Goal: Task Accomplishment & Management: Manage account settings

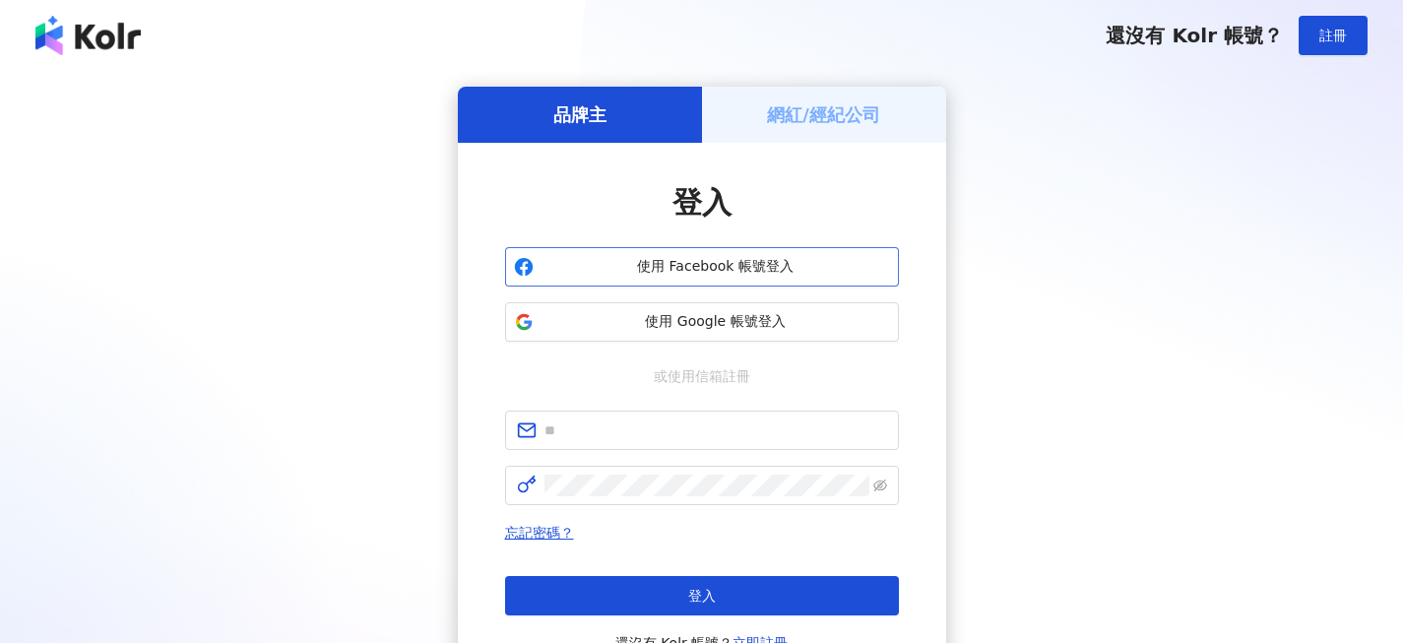
click at [722, 266] on span "使用 Facebook 帳號登入" at bounding box center [715, 267] width 349 height 20
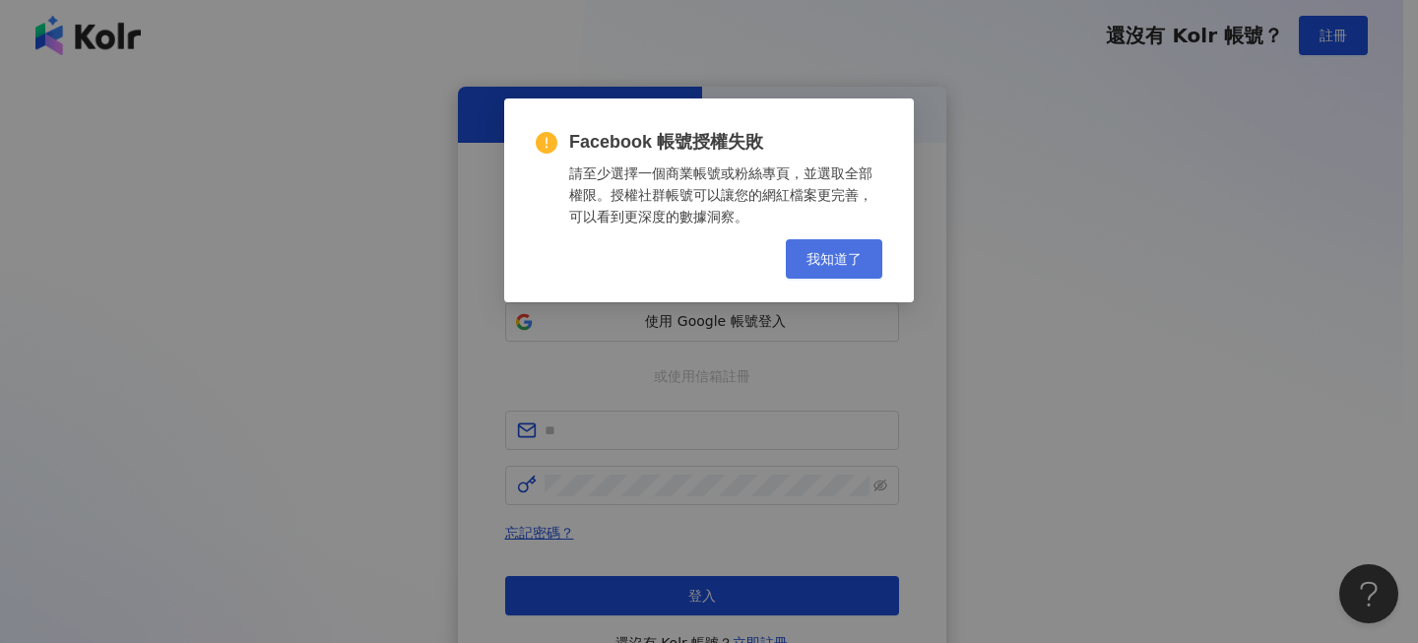
click at [833, 257] on span "我知道了" at bounding box center [833, 259] width 55 height 16
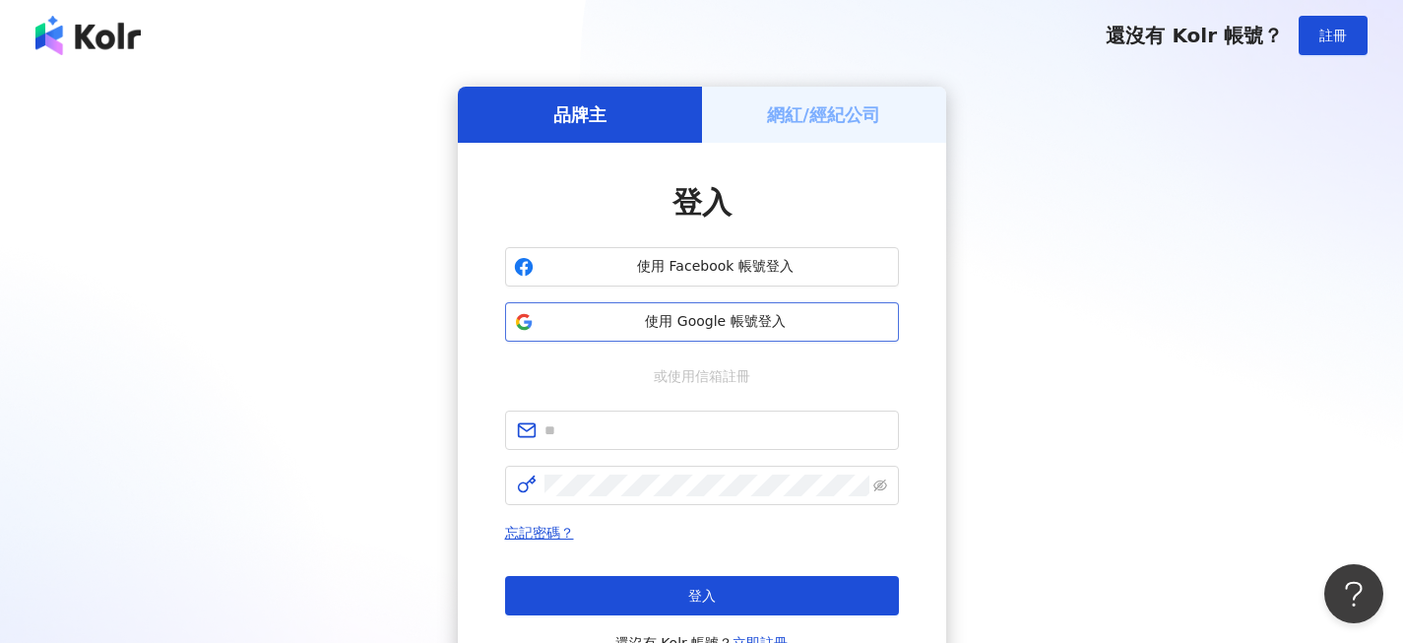
click at [769, 312] on span "使用 Google 帳號登入" at bounding box center [715, 322] width 349 height 20
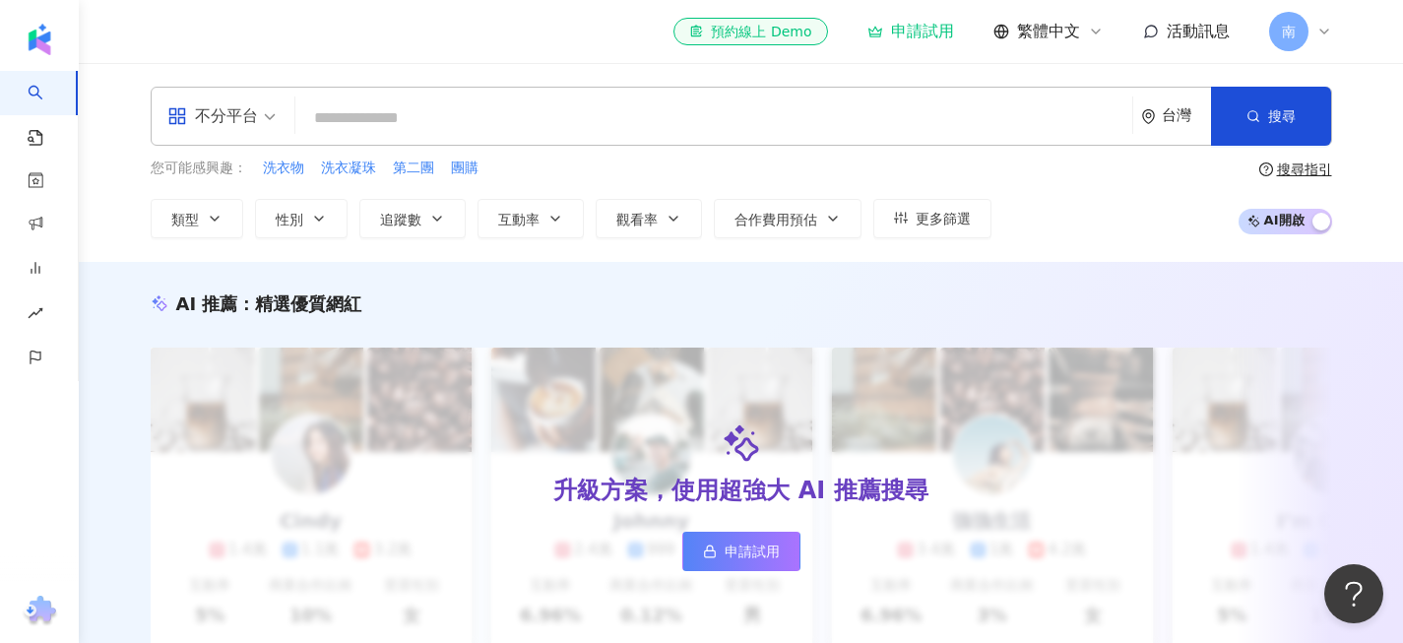
click at [1317, 28] on icon at bounding box center [1324, 32] width 16 height 16
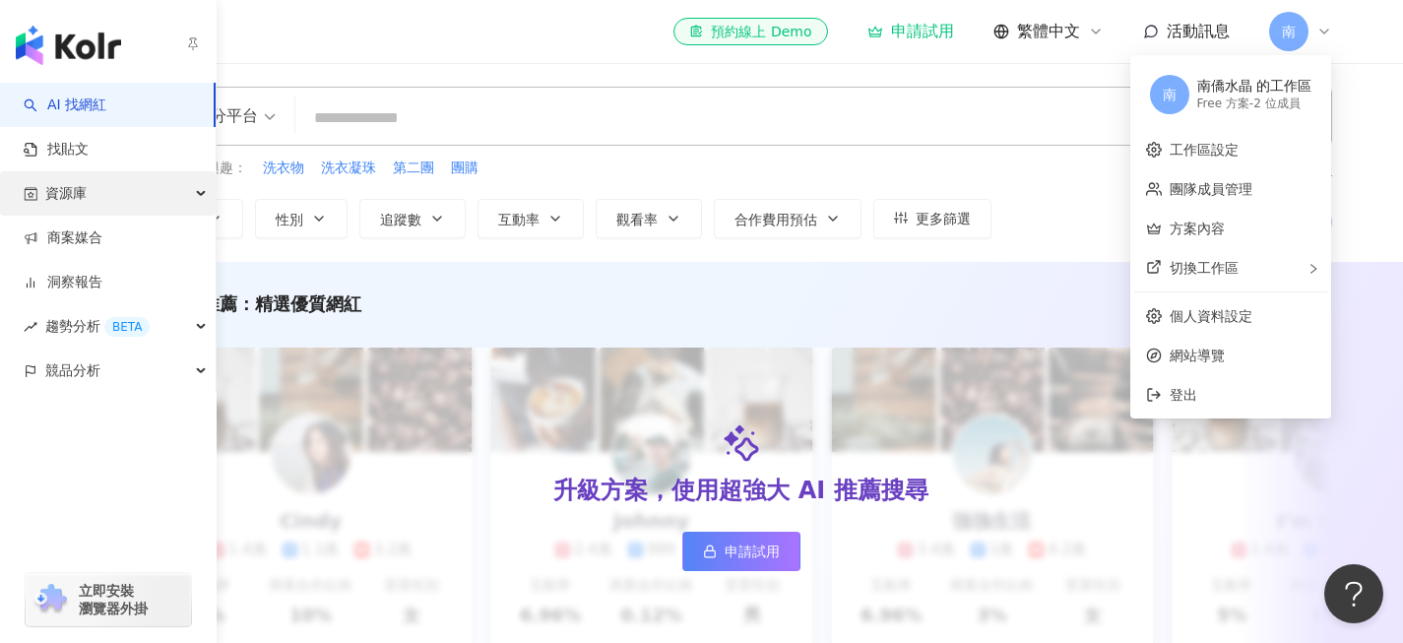
click at [68, 195] on span "資源庫" at bounding box center [65, 193] width 41 height 44
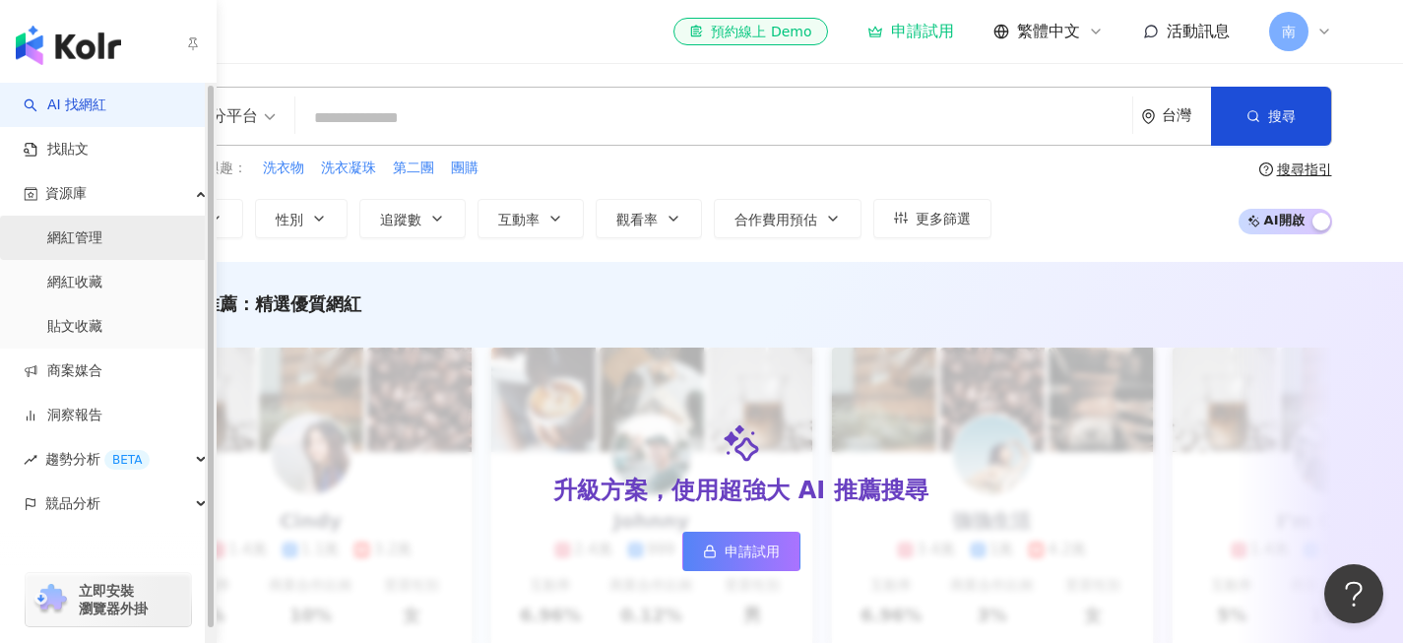
click at [72, 237] on link "網紅管理" at bounding box center [74, 238] width 55 height 20
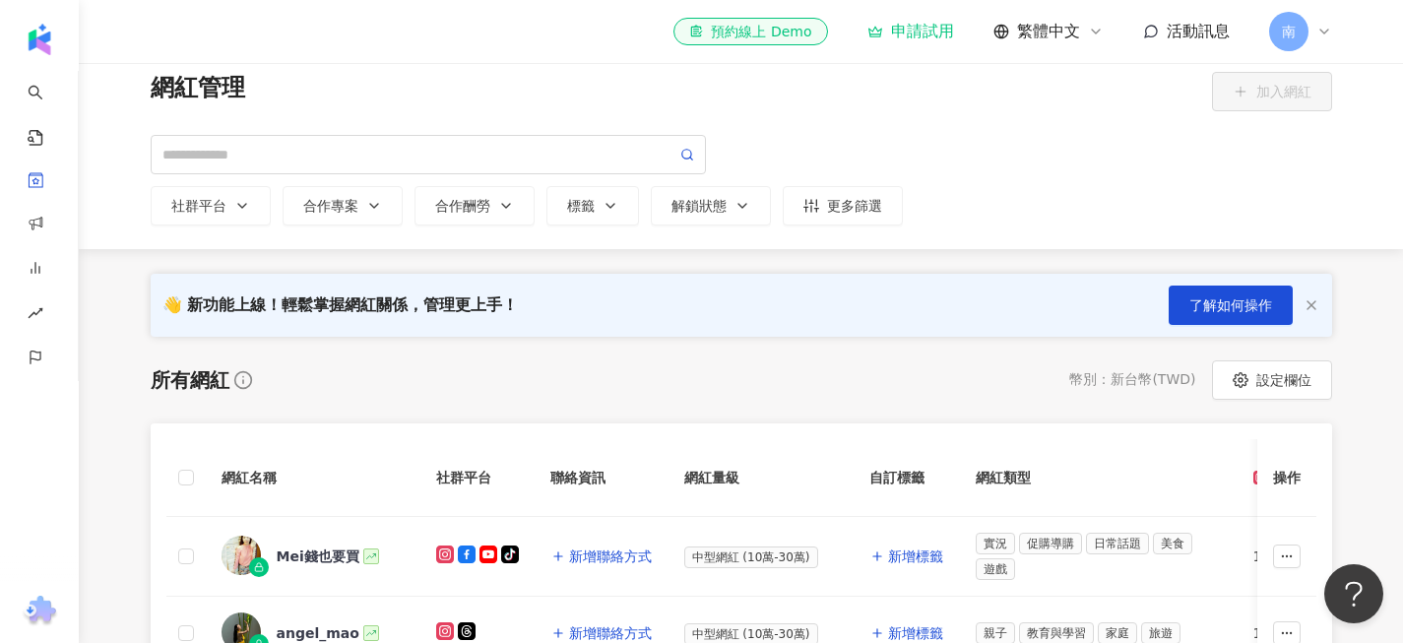
scroll to position [34, 0]
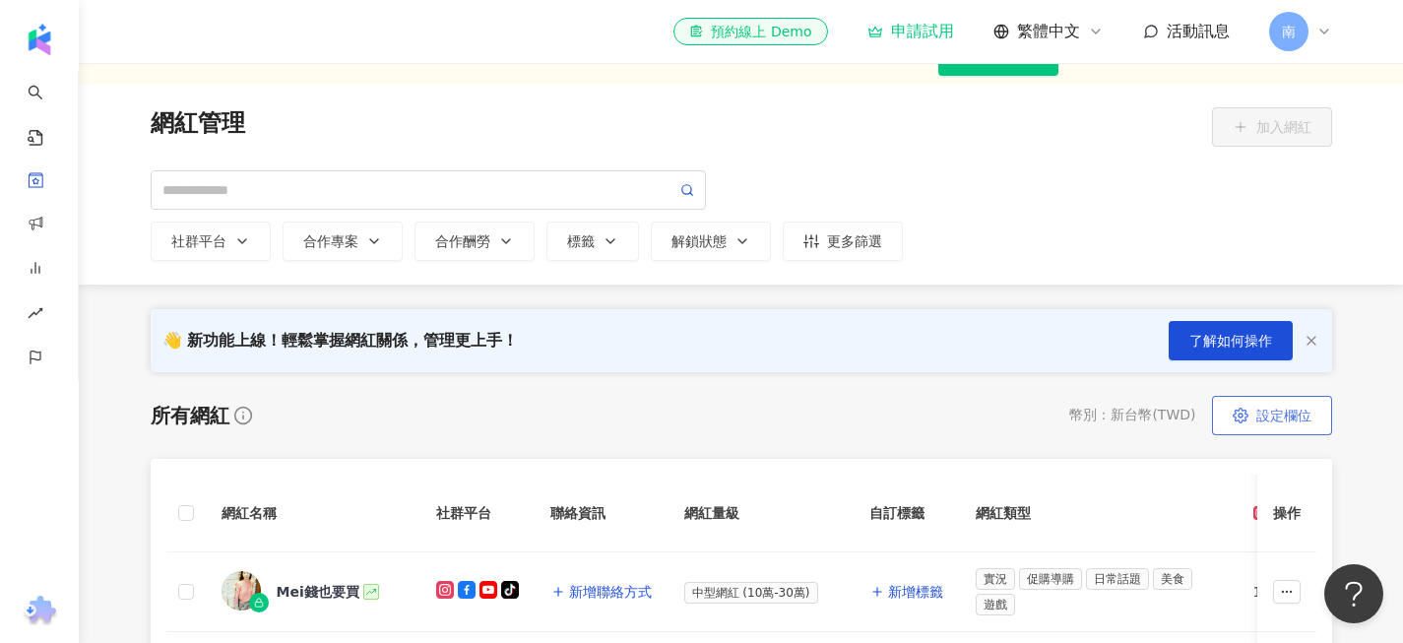
click at [1259, 407] on button "設定欄位" at bounding box center [1272, 415] width 120 height 39
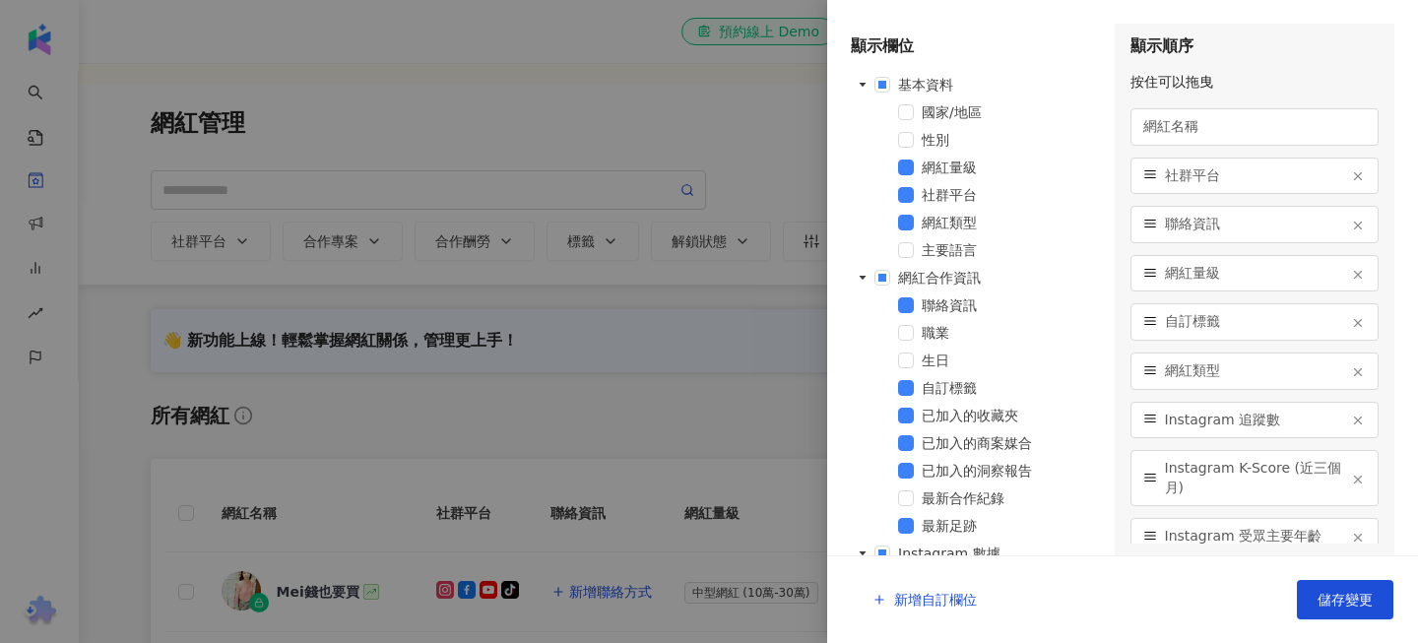
click at [805, 464] on div at bounding box center [709, 321] width 1418 height 643
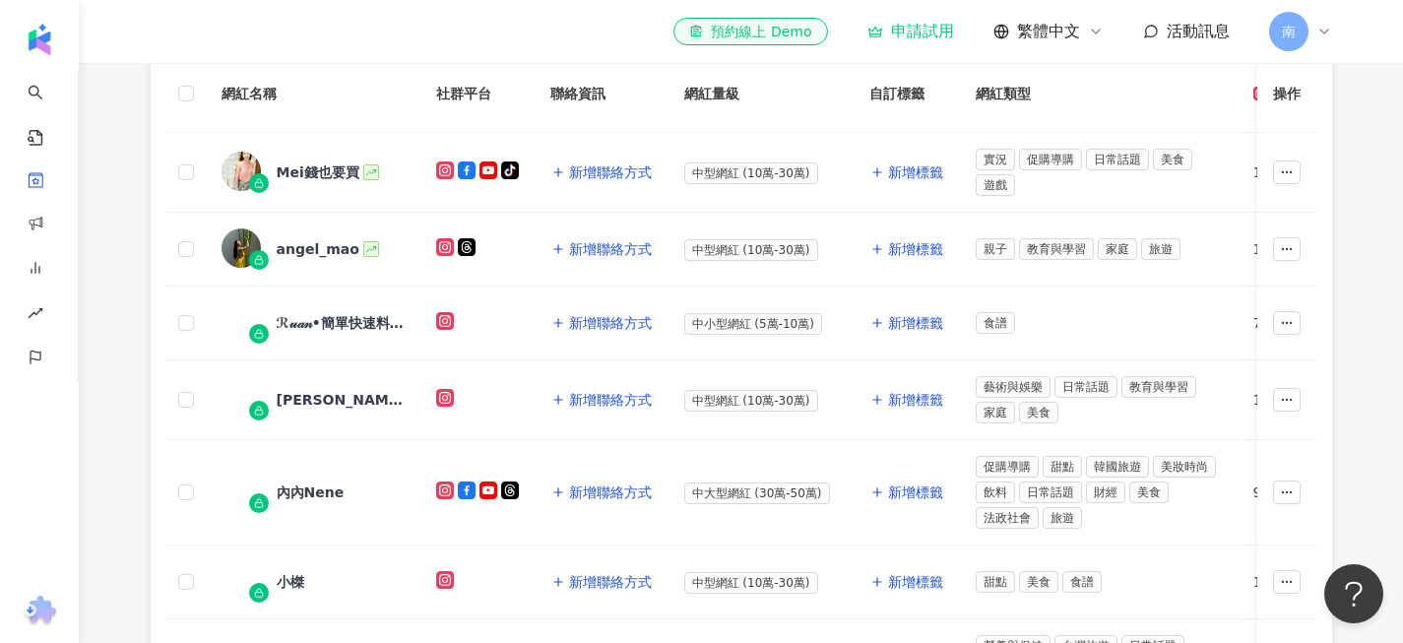
scroll to position [455, 0]
click at [1288, 164] on icon "button" at bounding box center [1287, 171] width 14 height 14
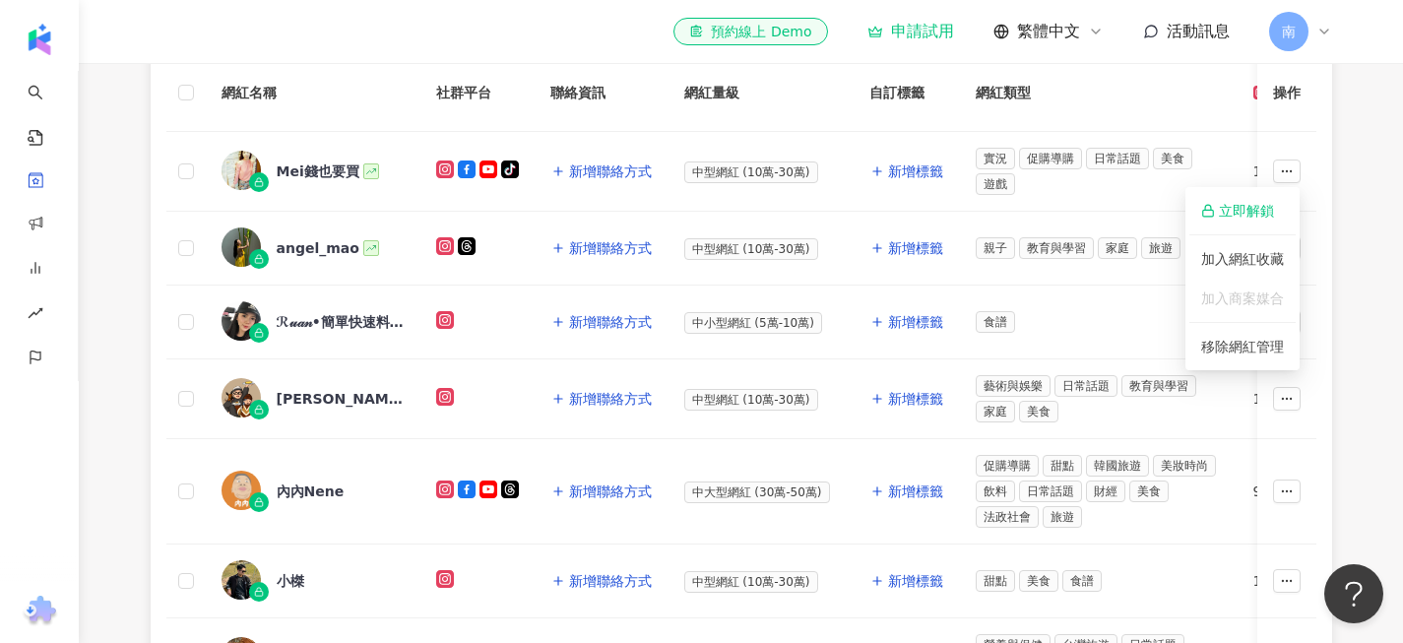
click at [1365, 286] on div "所有網紅 幣別 ： 新台幣 ( TWD ) 設定欄位 網紅名稱 社群平台 聯絡資訊 網紅量級 自訂標籤 網紅類型 追蹤數 K-Score 近三個月 受眾主要年…" at bounding box center [741, 588] width 1260 height 1226
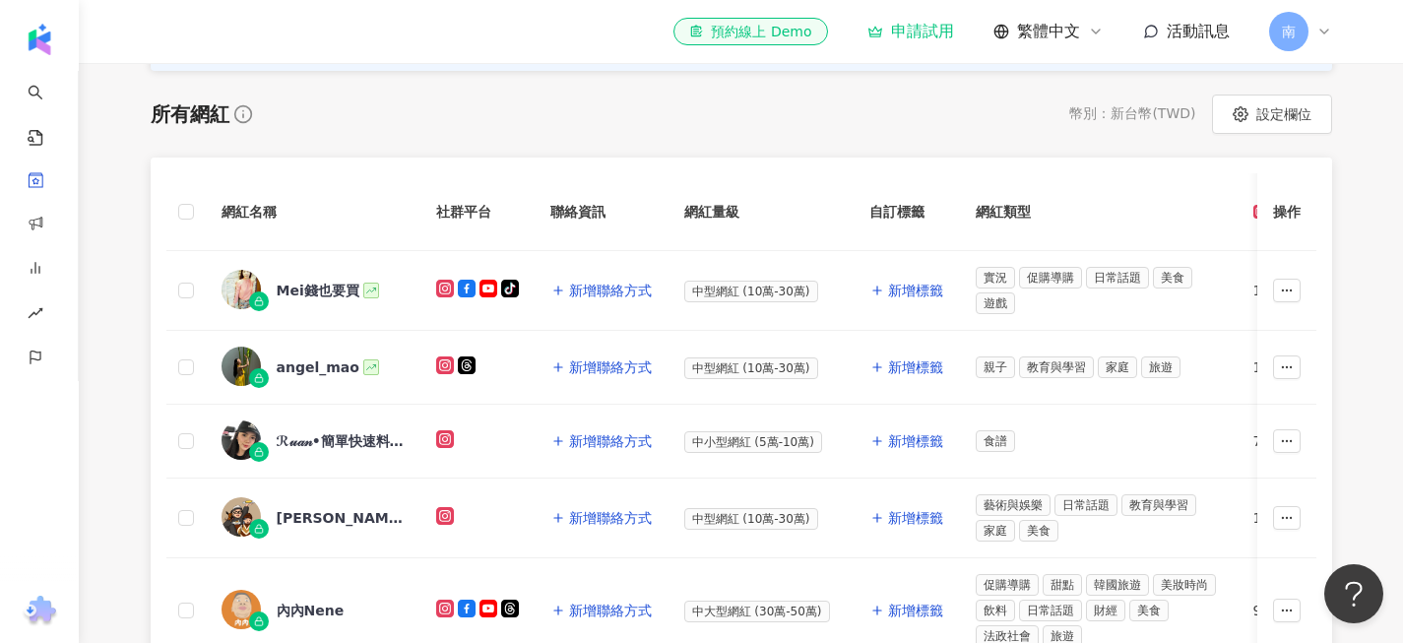
scroll to position [0, 0]
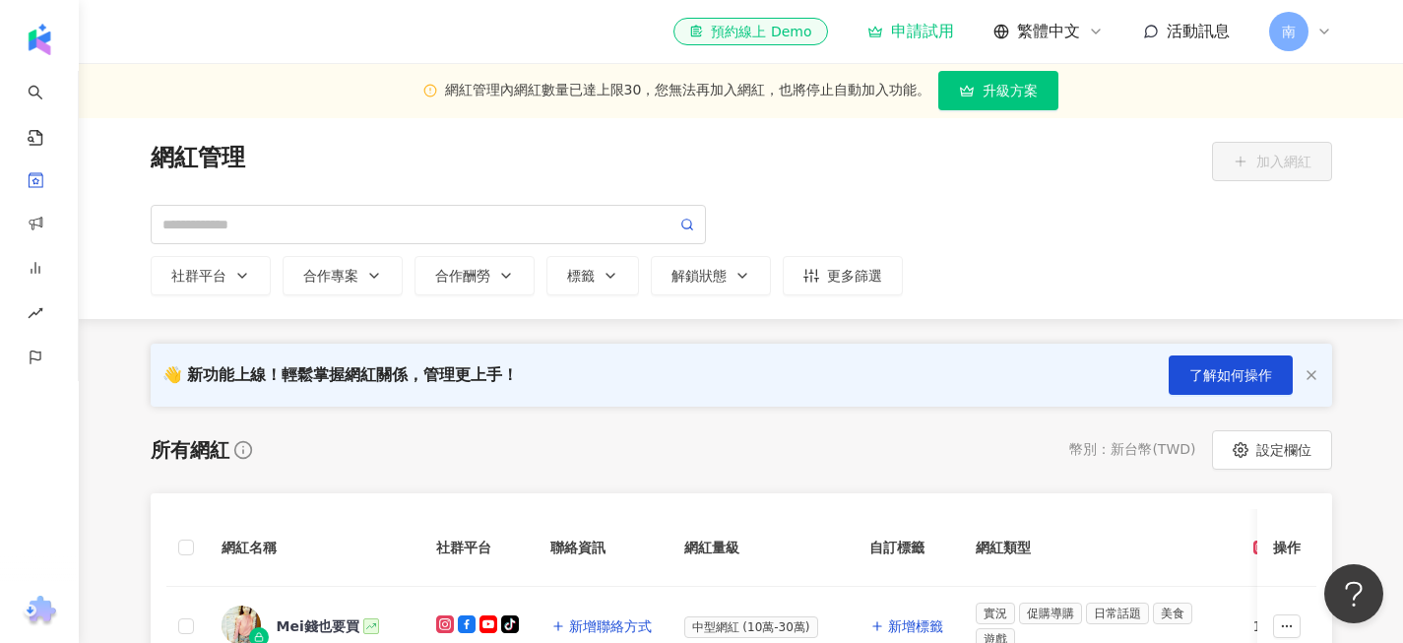
click at [902, 144] on div "網紅管理 加入網紅" at bounding box center [741, 161] width 1181 height 39
drag, startPoint x: 717, startPoint y: 95, endPoint x: 839, endPoint y: 116, distance: 123.8
click at [839, 115] on div "網紅管理內網紅數量已達上限30，您無法再加入網紅，也將停止自動加入功能。 升級方案" at bounding box center [741, 90] width 1324 height 55
click at [850, 149] on div "網紅管理 加入網紅" at bounding box center [741, 161] width 1181 height 39
